Goal: Transaction & Acquisition: Purchase product/service

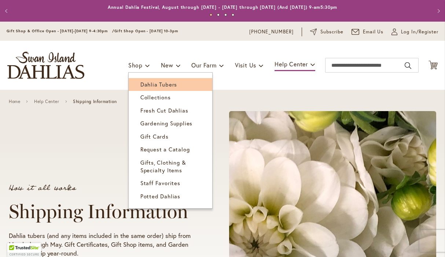
click at [142, 85] on span "Dahlia Tubers" at bounding box center [158, 84] width 37 height 7
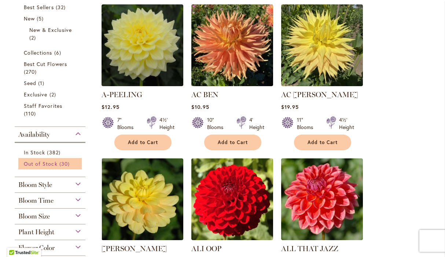
scroll to position [186, 0]
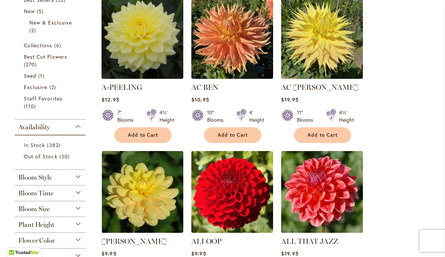
click at [49, 179] on span "Bloom Style" at bounding box center [35, 178] width 34 height 8
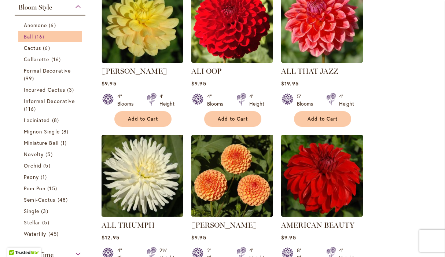
click at [52, 40] on link "Ball 16 items" at bounding box center [51, 37] width 54 height 8
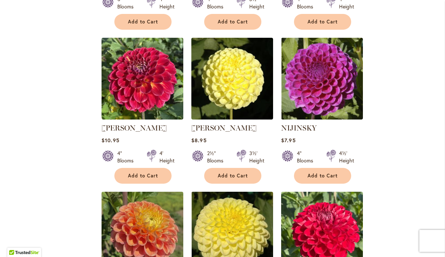
scroll to position [700, 0]
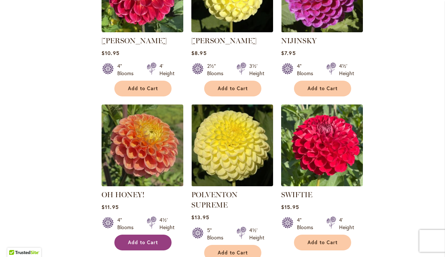
click at [139, 240] on span "Add to Cart" at bounding box center [143, 243] width 30 height 6
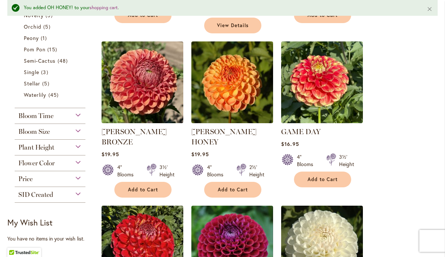
scroll to position [312, 0]
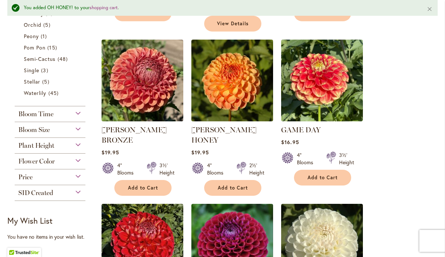
click at [42, 161] on span "Flower Color" at bounding box center [36, 161] width 36 height 8
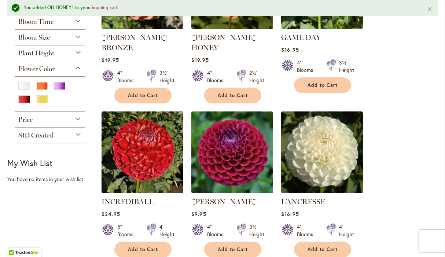
scroll to position [406, 0]
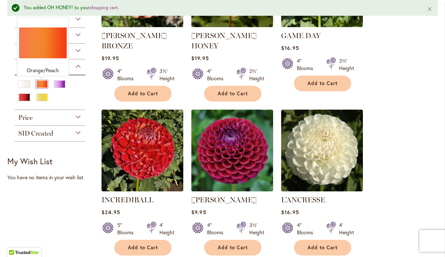
click at [43, 83] on div "Orange/Peach" at bounding box center [42, 84] width 12 height 8
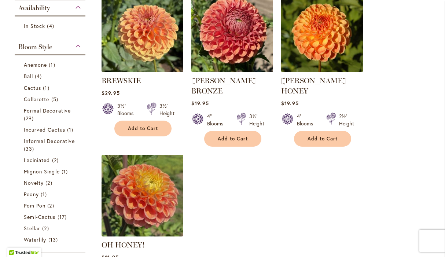
scroll to position [177, 0]
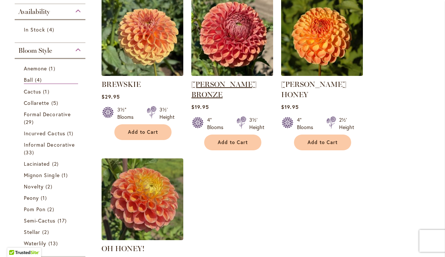
click at [223, 87] on link "CORNEL BRONZE" at bounding box center [223, 89] width 65 height 19
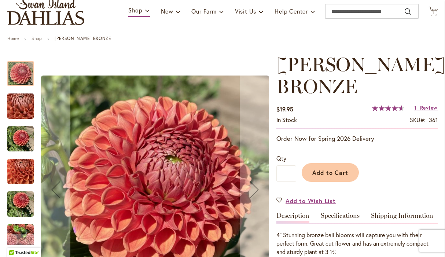
scroll to position [62, 0]
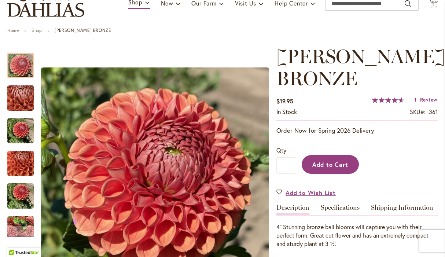
click at [332, 165] on span "Add to Cart" at bounding box center [331, 165] width 36 height 8
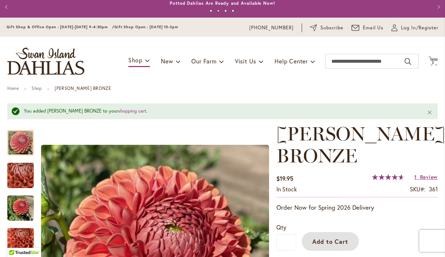
scroll to position [0, 0]
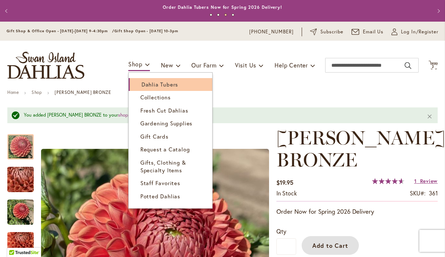
click at [142, 83] on span "Dahlia Tubers" at bounding box center [160, 84] width 37 height 7
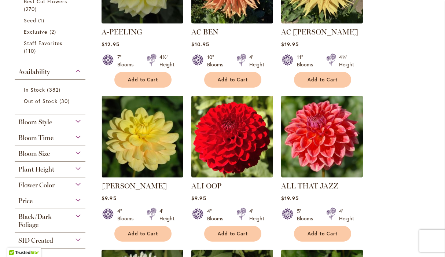
scroll to position [101, 0]
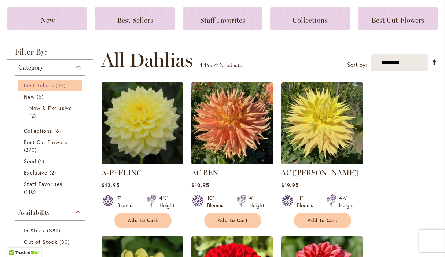
click at [58, 86] on span "32 items" at bounding box center [62, 85] width 12 height 8
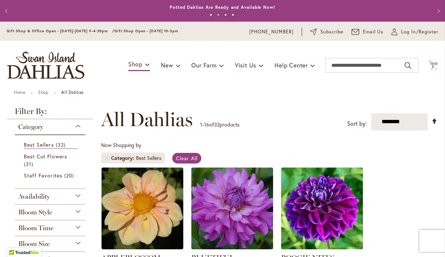
click at [433, 66] on span "2" at bounding box center [433, 66] width 3 height 5
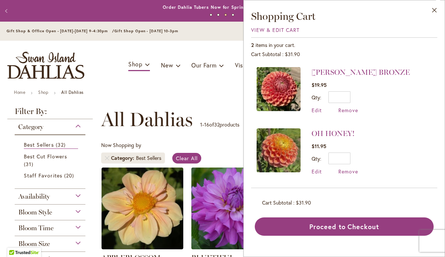
click at [341, 201] on div "Cart Subtotal $31.90" at bounding box center [344, 202] width 164 height 7
click at [435, 10] on button "Close" at bounding box center [435, 11] width 20 height 23
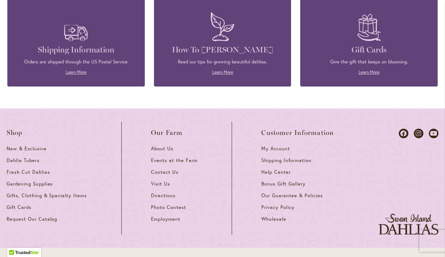
scroll to position [1166, 0]
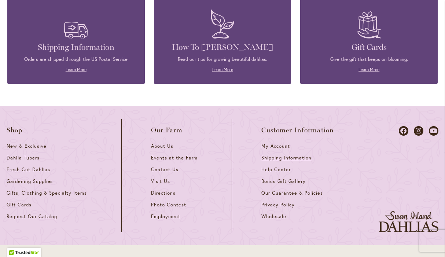
click at [274, 155] on span "Shipping Information" at bounding box center [287, 158] width 50 height 6
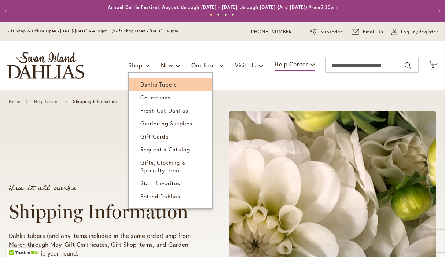
click at [143, 84] on span "Dahlia Tubers" at bounding box center [158, 84] width 37 height 7
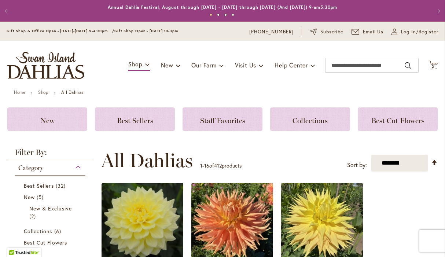
click at [211, 15] on button "1" at bounding box center [211, 15] width 3 height 3
click at [212, 15] on button "1" at bounding box center [211, 15] width 3 height 3
click at [227, 14] on button "3" at bounding box center [225, 15] width 3 height 3
click at [233, 16] on button "4" at bounding box center [233, 15] width 3 height 3
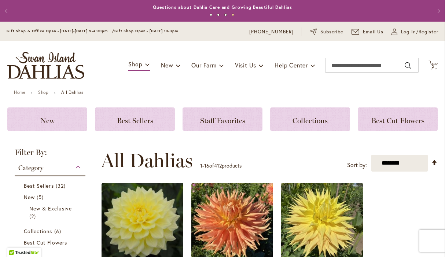
click at [211, 15] on button "1" at bounding box center [211, 15] width 3 height 3
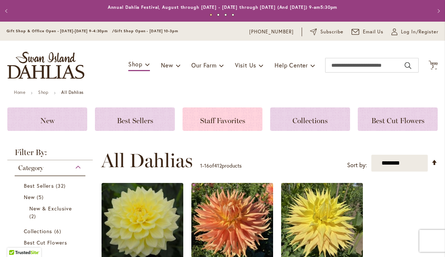
click at [227, 122] on span "Staff Favorites" at bounding box center [222, 120] width 45 height 9
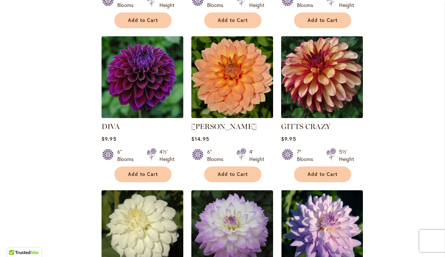
scroll to position [425, 0]
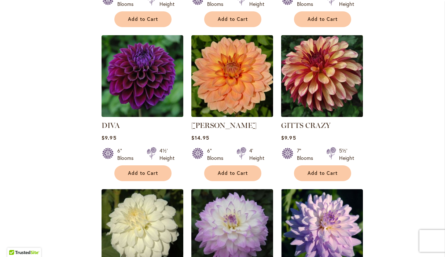
click at [329, 91] on img at bounding box center [323, 76] width 86 height 86
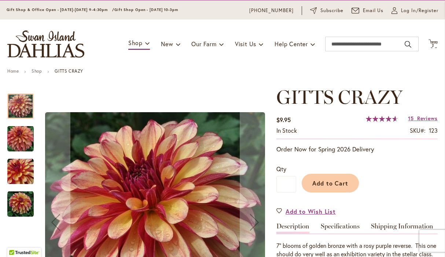
scroll to position [52, 0]
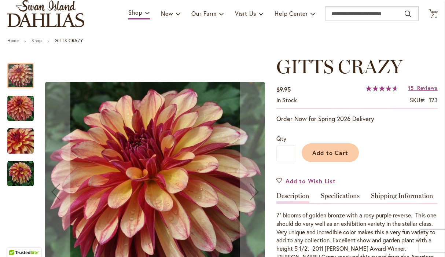
click at [17, 173] on img "Gitts Crazy" at bounding box center [20, 174] width 26 height 26
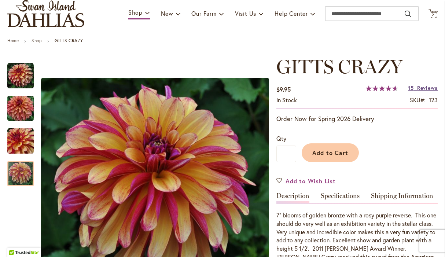
click at [419, 89] on span "Reviews" at bounding box center [427, 87] width 21 height 7
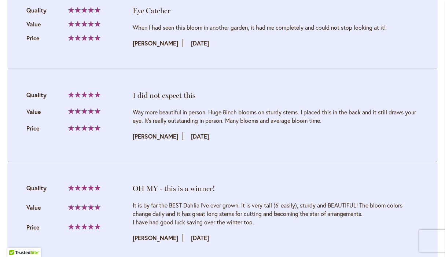
scroll to position [859, 0]
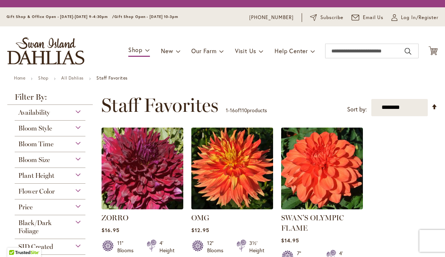
scroll to position [425, 0]
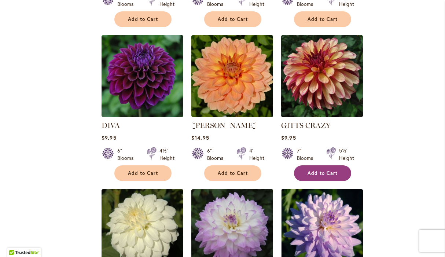
click at [320, 171] on span "Add to Cart" at bounding box center [323, 173] width 30 height 6
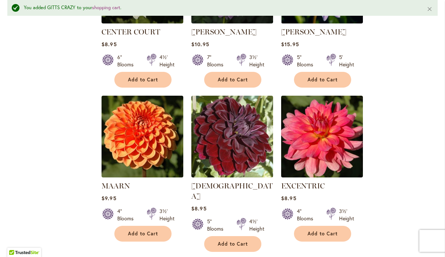
scroll to position [694, 0]
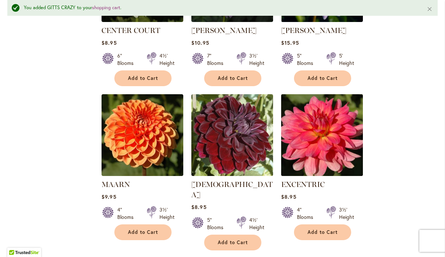
click at [319, 163] on img at bounding box center [323, 135] width 86 height 86
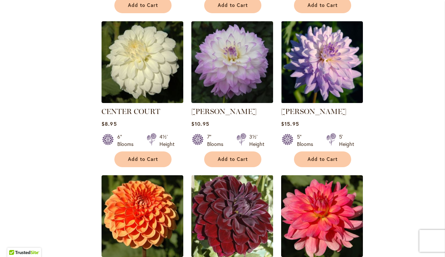
scroll to position [594, 0]
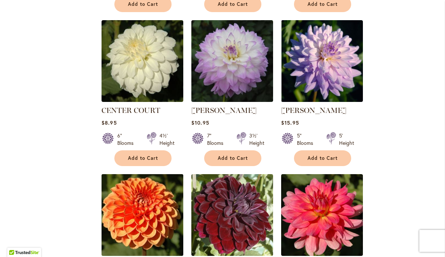
click at [143, 209] on img at bounding box center [143, 215] width 86 height 86
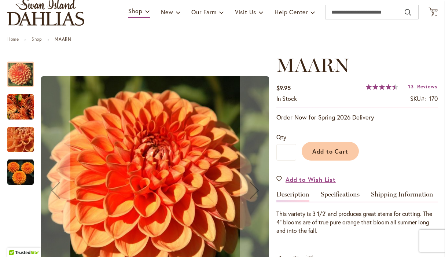
scroll to position [53, 0]
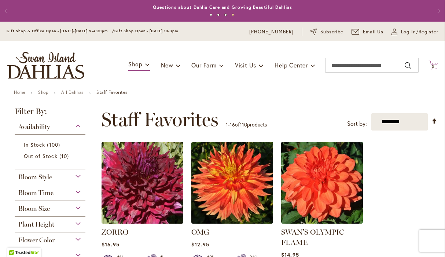
click at [436, 67] on span "3 3 items" at bounding box center [433, 67] width 7 height 4
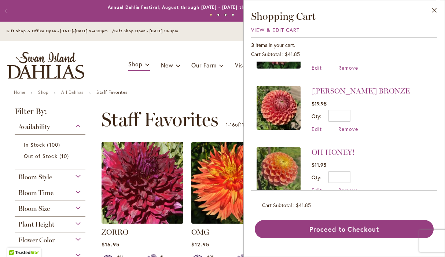
scroll to position [48, 0]
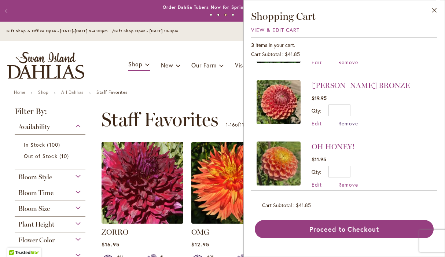
click at [344, 123] on span "Remove" at bounding box center [349, 123] width 20 height 7
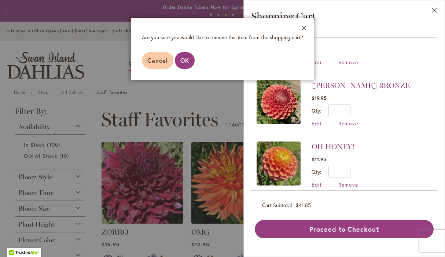
click at [375, 111] on div "Qty * Update" at bounding box center [361, 111] width 98 height 12
click at [304, 28] on button "Close" at bounding box center [304, 29] width 20 height 23
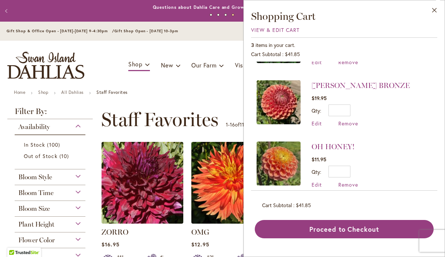
click at [288, 97] on img at bounding box center [279, 102] width 44 height 44
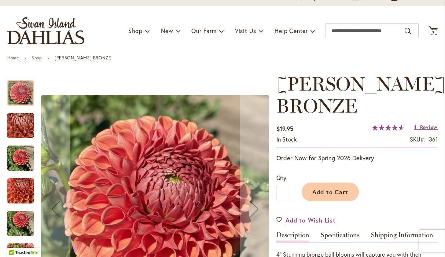
scroll to position [72, 0]
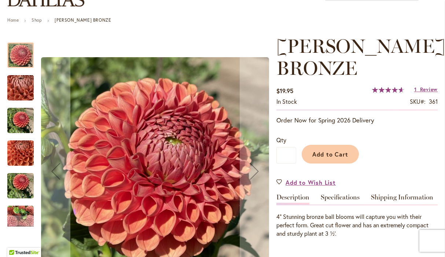
click at [21, 213] on img "CORNEL BRONZE" at bounding box center [20, 218] width 26 height 26
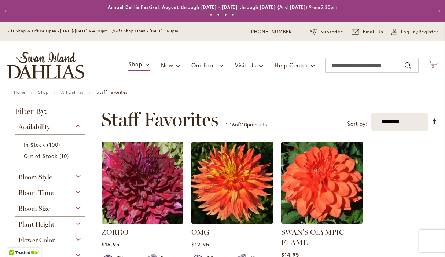
click at [432, 66] on span "3 3 items" at bounding box center [433, 67] width 7 height 4
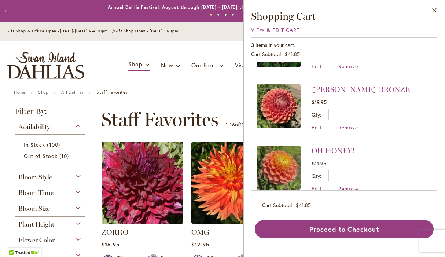
scroll to position [59, 0]
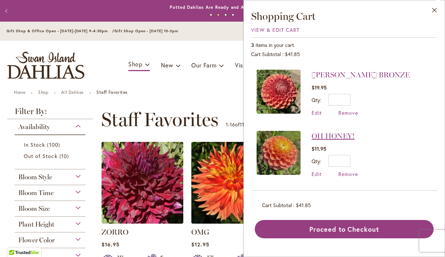
click at [326, 135] on link "OH HONEY!" at bounding box center [333, 136] width 43 height 9
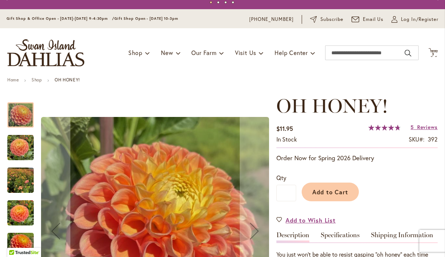
scroll to position [14, 0]
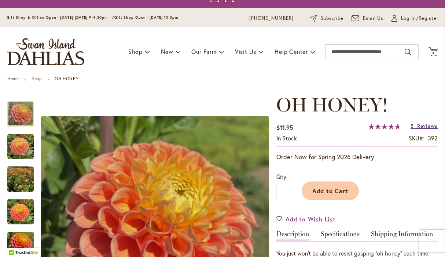
click at [419, 127] on span "Reviews" at bounding box center [427, 126] width 21 height 7
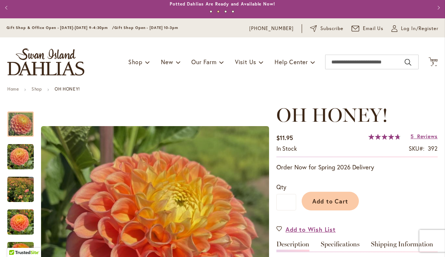
scroll to position [0, 0]
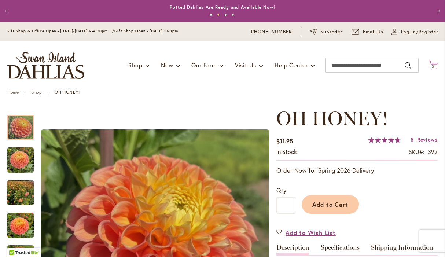
click at [431, 66] on span "3 3 items" at bounding box center [433, 67] width 7 height 4
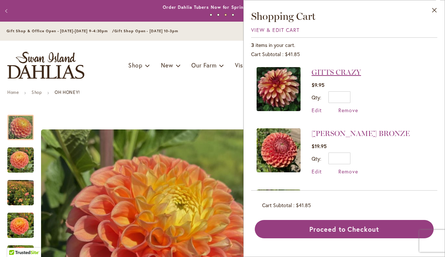
click at [339, 70] on link "GITTS CRAZY" at bounding box center [337, 72] width 50 height 9
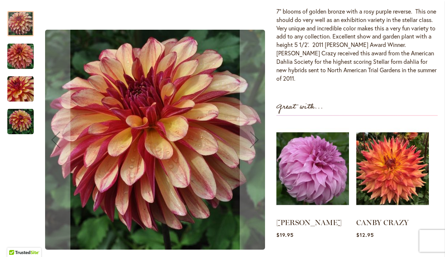
scroll to position [276, 0]
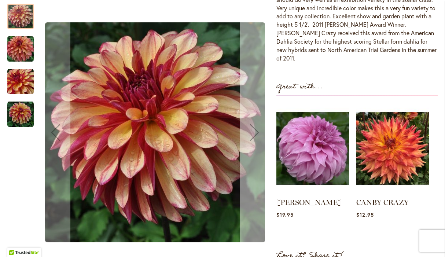
click at [255, 131] on div "Next" at bounding box center [254, 132] width 29 height 29
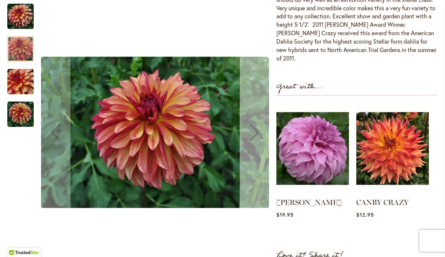
click at [255, 131] on div "Next" at bounding box center [254, 132] width 29 height 29
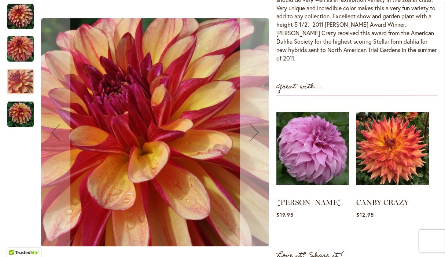
click at [255, 131] on div "Next" at bounding box center [254, 132] width 29 height 29
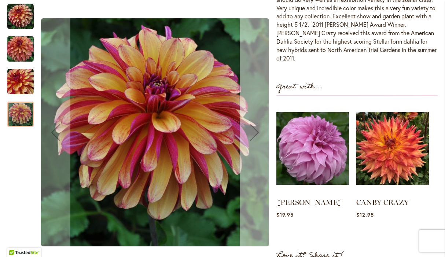
click at [255, 132] on div "Next" at bounding box center [254, 132] width 29 height 29
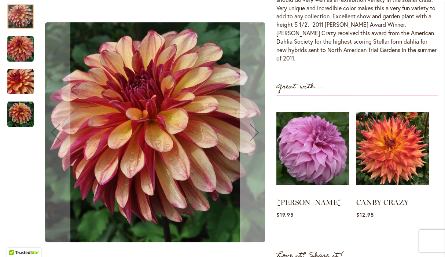
click at [255, 132] on div "Next" at bounding box center [254, 132] width 29 height 29
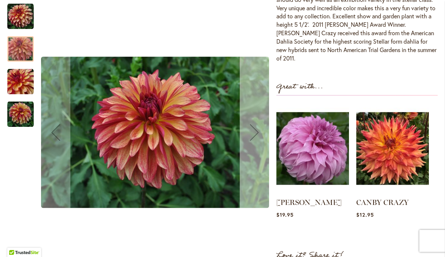
click at [255, 132] on div "Next" at bounding box center [254, 132] width 29 height 29
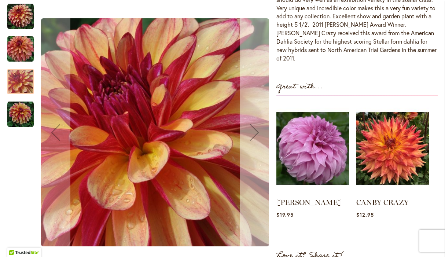
click at [255, 132] on div "Next" at bounding box center [254, 132] width 29 height 29
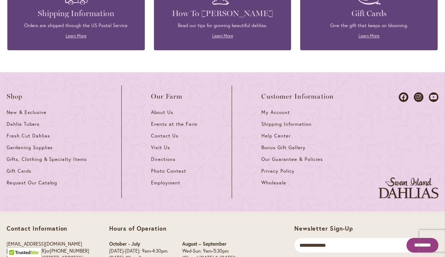
scroll to position [1970, 0]
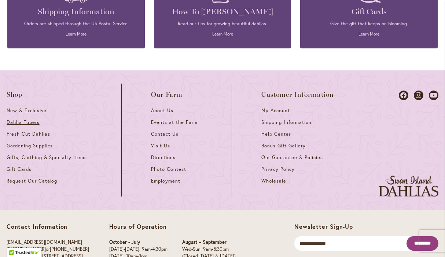
click at [20, 119] on span "Dahlia Tubers" at bounding box center [23, 122] width 33 height 6
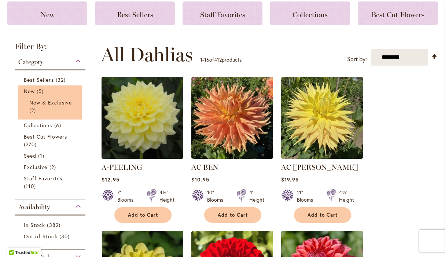
scroll to position [108, 0]
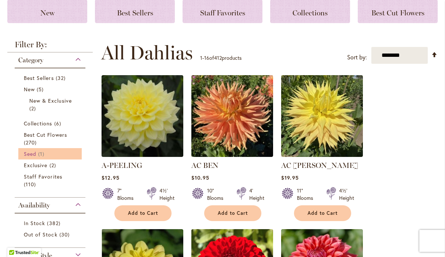
click at [29, 151] on link "Seed 1 item" at bounding box center [51, 154] width 54 height 8
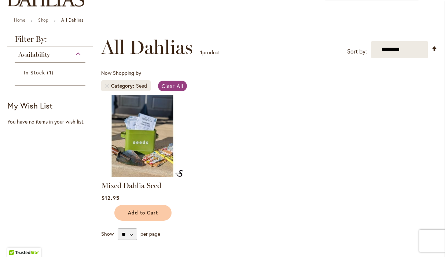
scroll to position [49, 0]
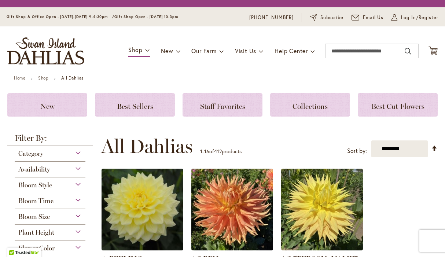
scroll to position [108, 0]
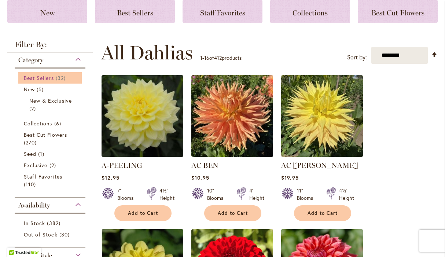
click at [32, 76] on span "Best Sellers" at bounding box center [39, 77] width 30 height 7
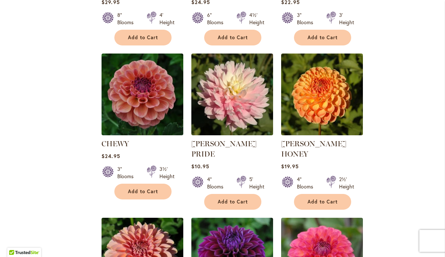
scroll to position [580, 0]
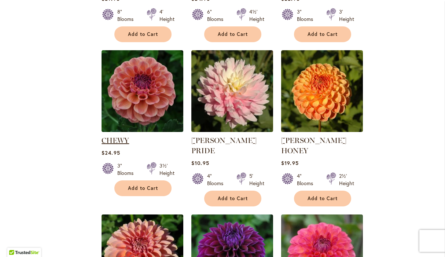
click at [114, 143] on link "CHEWY" at bounding box center [116, 140] width 28 height 9
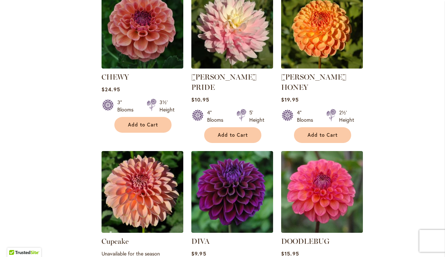
scroll to position [684, 0]
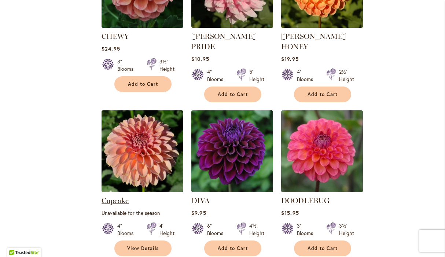
click at [115, 196] on link "Cupcake" at bounding box center [115, 200] width 27 height 9
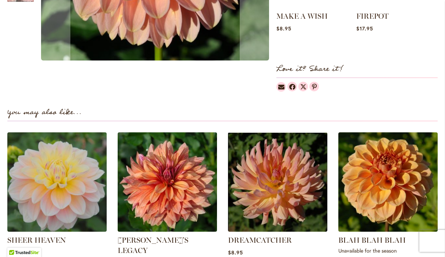
scroll to position [485, 0]
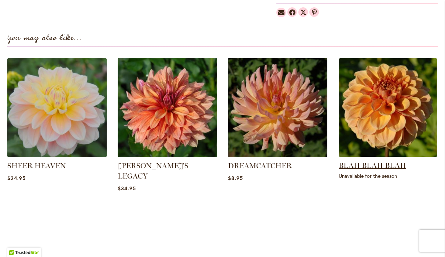
click at [359, 164] on link "BLAH BLAH BLAH" at bounding box center [372, 165] width 67 height 9
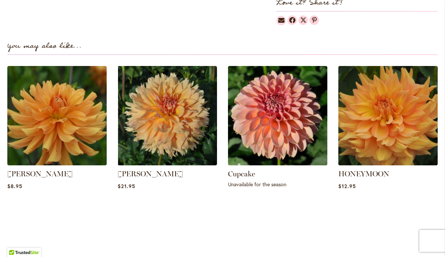
scroll to position [494, 0]
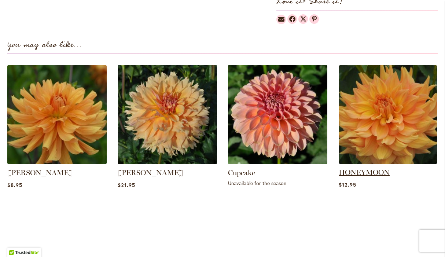
click at [362, 173] on link "HONEYMOON" at bounding box center [364, 172] width 51 height 9
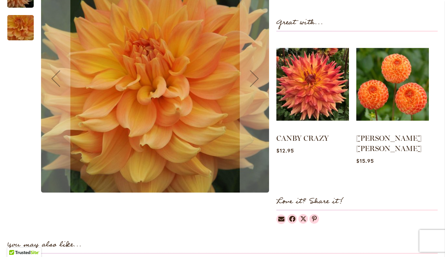
scroll to position [291, 0]
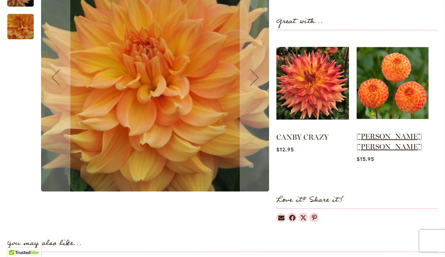
click at [379, 138] on link "GINGER WILLO" at bounding box center [389, 141] width 65 height 19
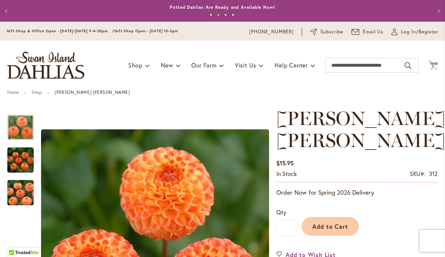
click at [8, 11] on button "Previous" at bounding box center [7, 11] width 15 height 15
click at [7, 11] on button "Previous" at bounding box center [7, 11] width 15 height 15
click at [5, 8] on button "Previous" at bounding box center [7, 11] width 15 height 15
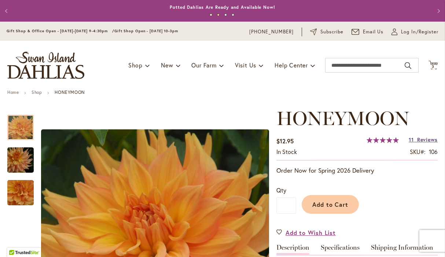
click at [433, 140] on span "Reviews" at bounding box center [427, 139] width 21 height 7
click at [435, 65] on icon "Cart .cls-1 { fill: #231f20; }" at bounding box center [433, 65] width 9 height 9
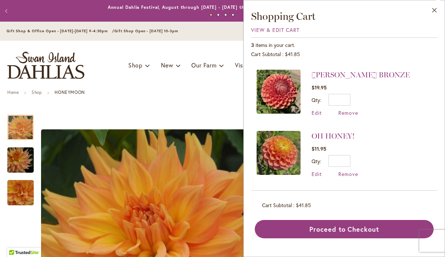
scroll to position [58, 0]
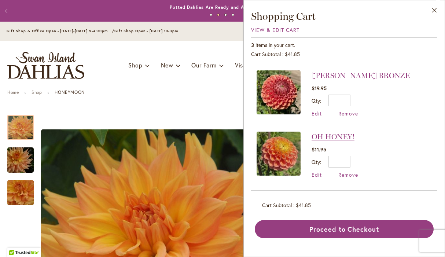
click at [347, 136] on link "OH HONEY!" at bounding box center [333, 136] width 43 height 9
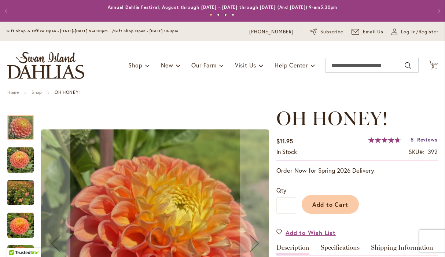
click at [421, 141] on span "Reviews" at bounding box center [427, 139] width 21 height 7
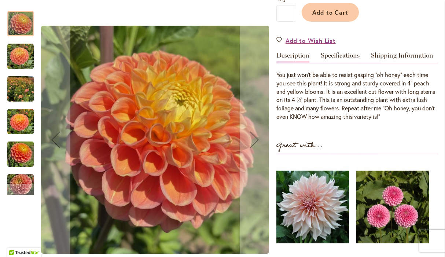
scroll to position [160, 0]
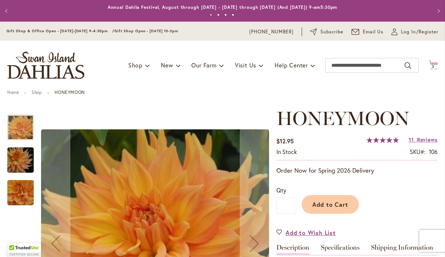
click at [436, 68] on span "3 3 items" at bounding box center [433, 67] width 7 height 4
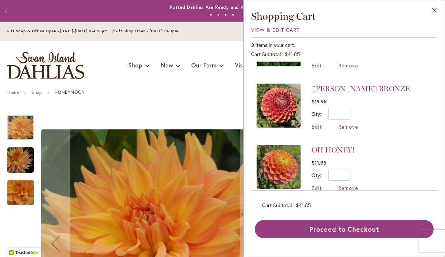
scroll to position [59, 0]
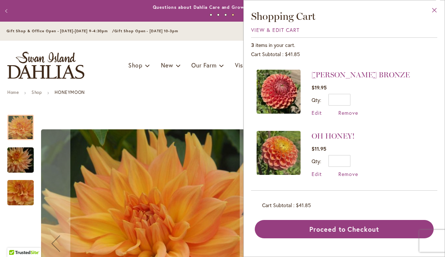
click at [436, 12] on button "Close" at bounding box center [435, 11] width 20 height 23
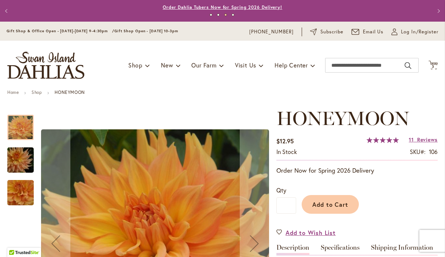
click at [188, 4] on link "Order Dahlia Tubers Now for Spring 2026 Delivery!" at bounding box center [223, 7] width 120 height 6
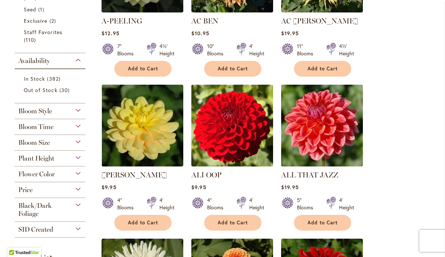
scroll to position [402, 0]
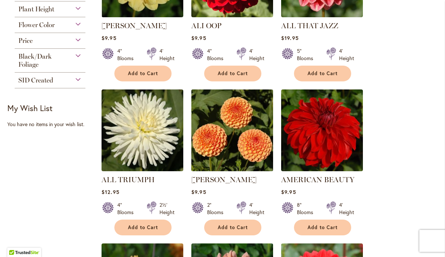
click at [211, 140] on img at bounding box center [233, 131] width 86 height 86
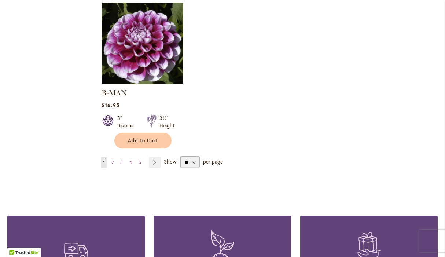
scroll to position [933, 0]
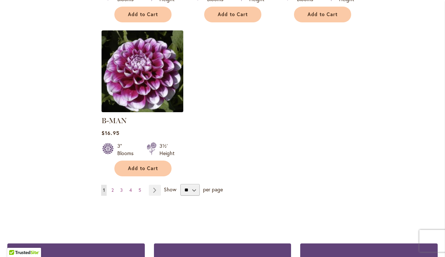
click at [155, 86] on img at bounding box center [143, 72] width 86 height 86
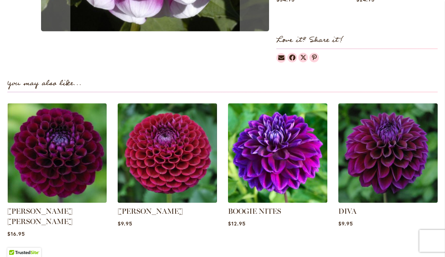
scroll to position [502, 0]
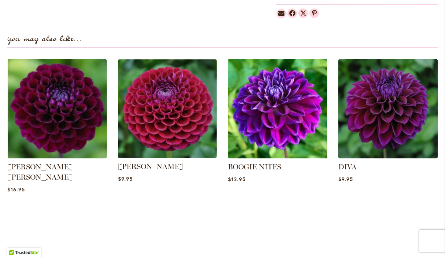
click at [158, 109] on img at bounding box center [167, 108] width 103 height 103
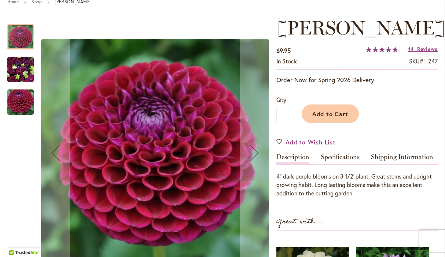
scroll to position [94, 0]
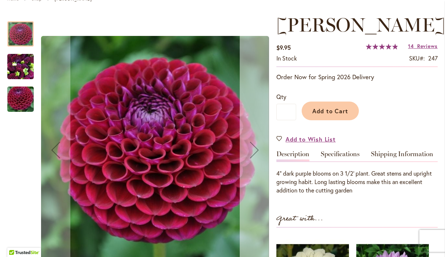
click at [258, 151] on div "Next" at bounding box center [254, 149] width 29 height 29
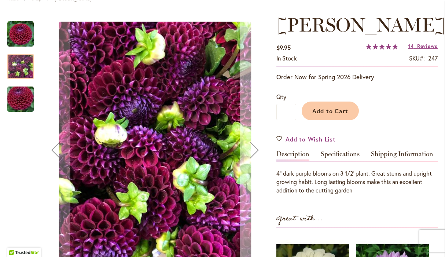
click at [258, 151] on div "Next" at bounding box center [254, 149] width 29 height 29
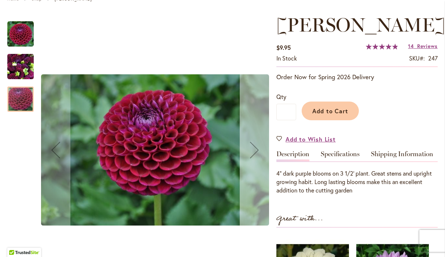
click at [258, 151] on div "Next" at bounding box center [254, 149] width 29 height 29
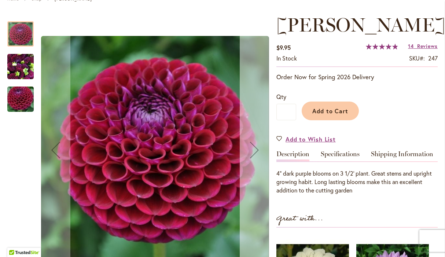
click at [258, 151] on div "Next" at bounding box center [254, 149] width 29 height 29
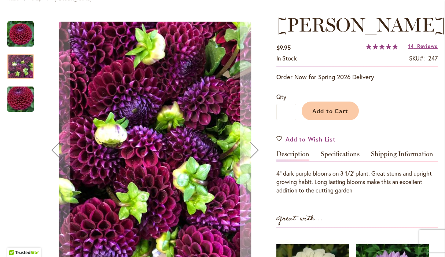
click at [258, 151] on div "Next" at bounding box center [254, 149] width 29 height 29
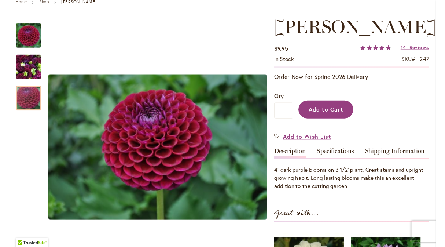
scroll to position [12, 0]
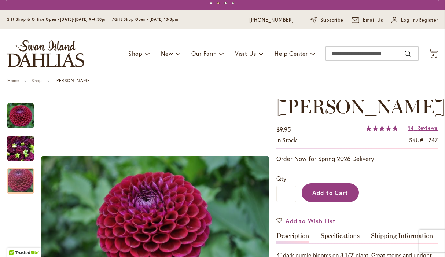
click at [348, 190] on span "Add to Cart" at bounding box center [331, 193] width 36 height 8
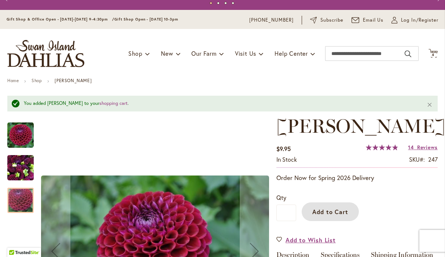
click at [22, 165] on img "IVANETTI" at bounding box center [20, 167] width 26 height 35
